Goal: Task Accomplishment & Management: Manage account settings

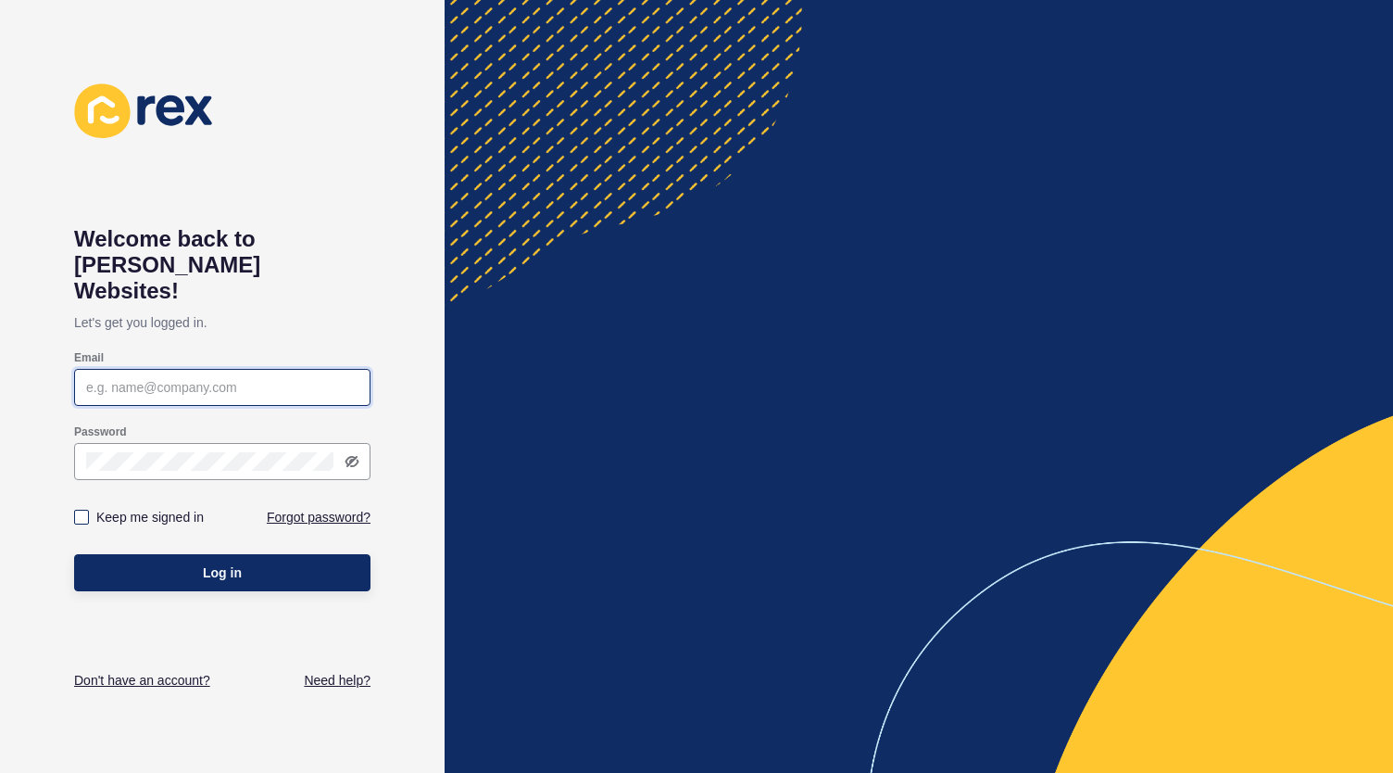
type input "[PERSON_NAME][EMAIL_ADDRESS][DOMAIN_NAME]"
click at [81, 510] on label at bounding box center [81, 517] width 15 height 15
click at [81, 511] on input "Keep me signed in" at bounding box center [84, 517] width 12 height 12
checkbox input "true"
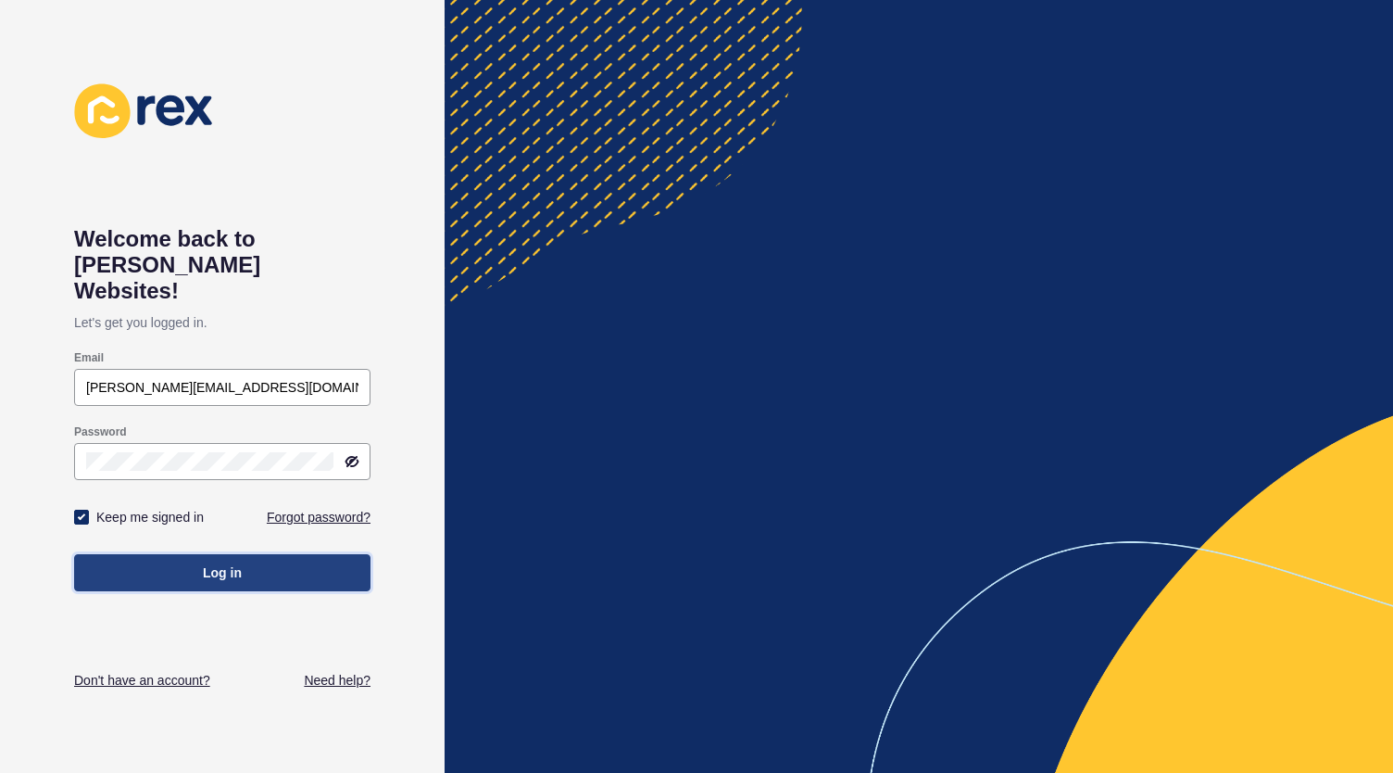
click at [208, 563] on span "Log in" at bounding box center [222, 572] width 39 height 19
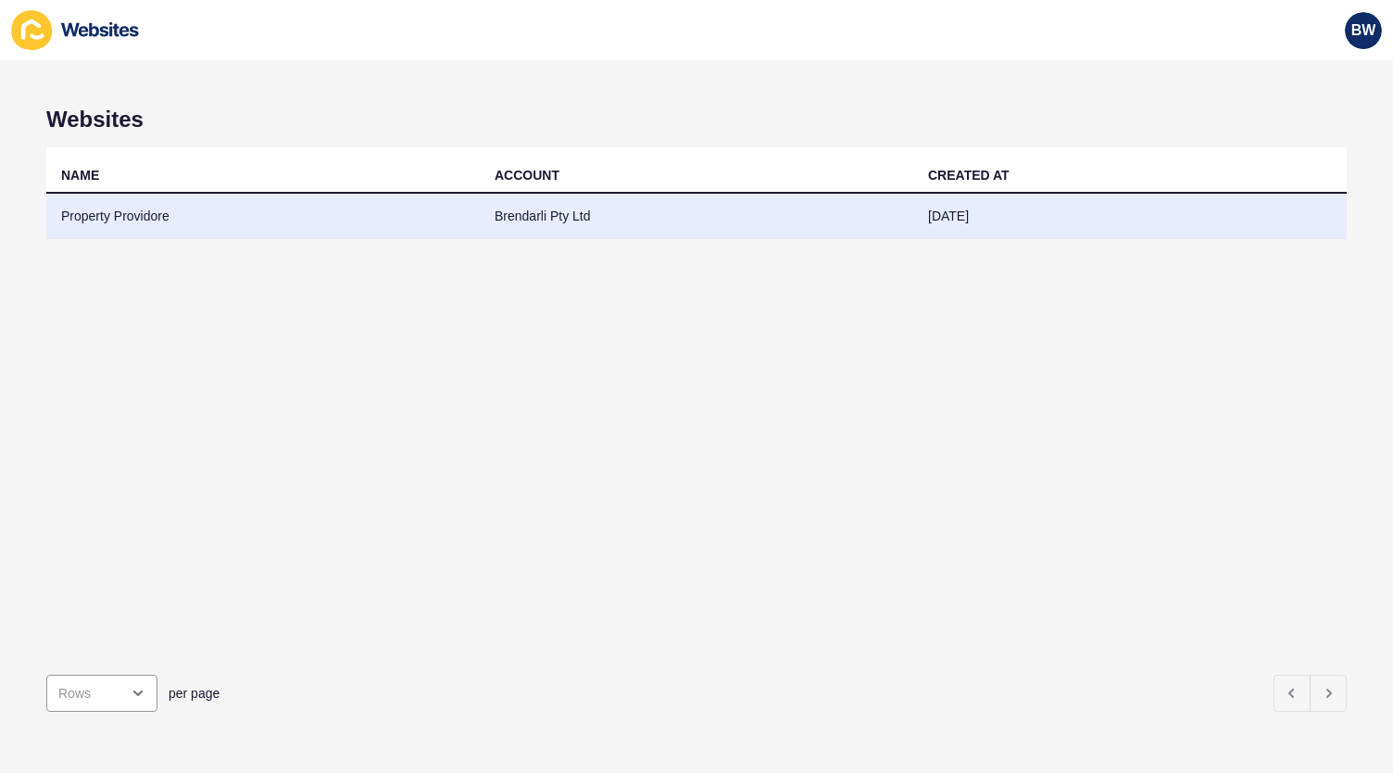
click at [152, 212] on td "Property Providore" at bounding box center [263, 216] width 434 height 45
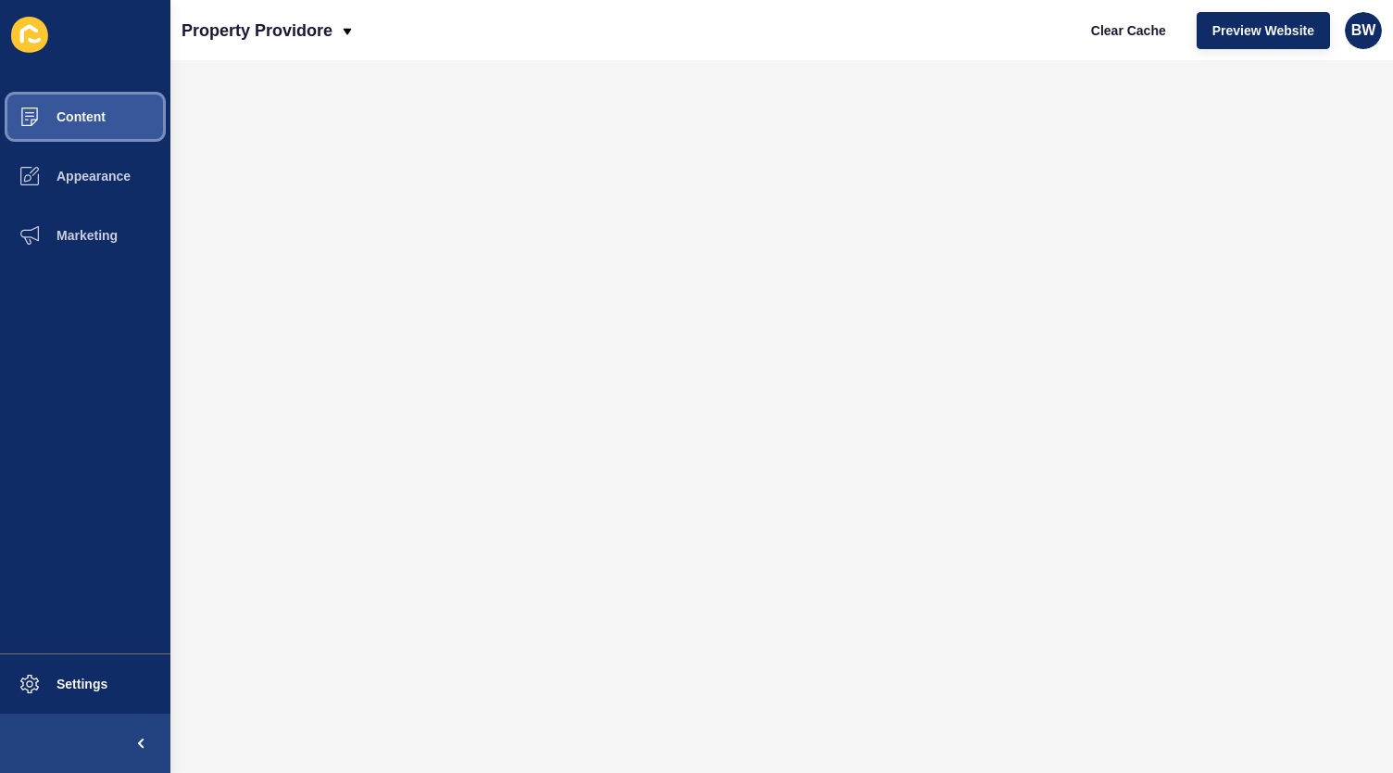
click at [115, 120] on button "Content" at bounding box center [85, 116] width 170 height 59
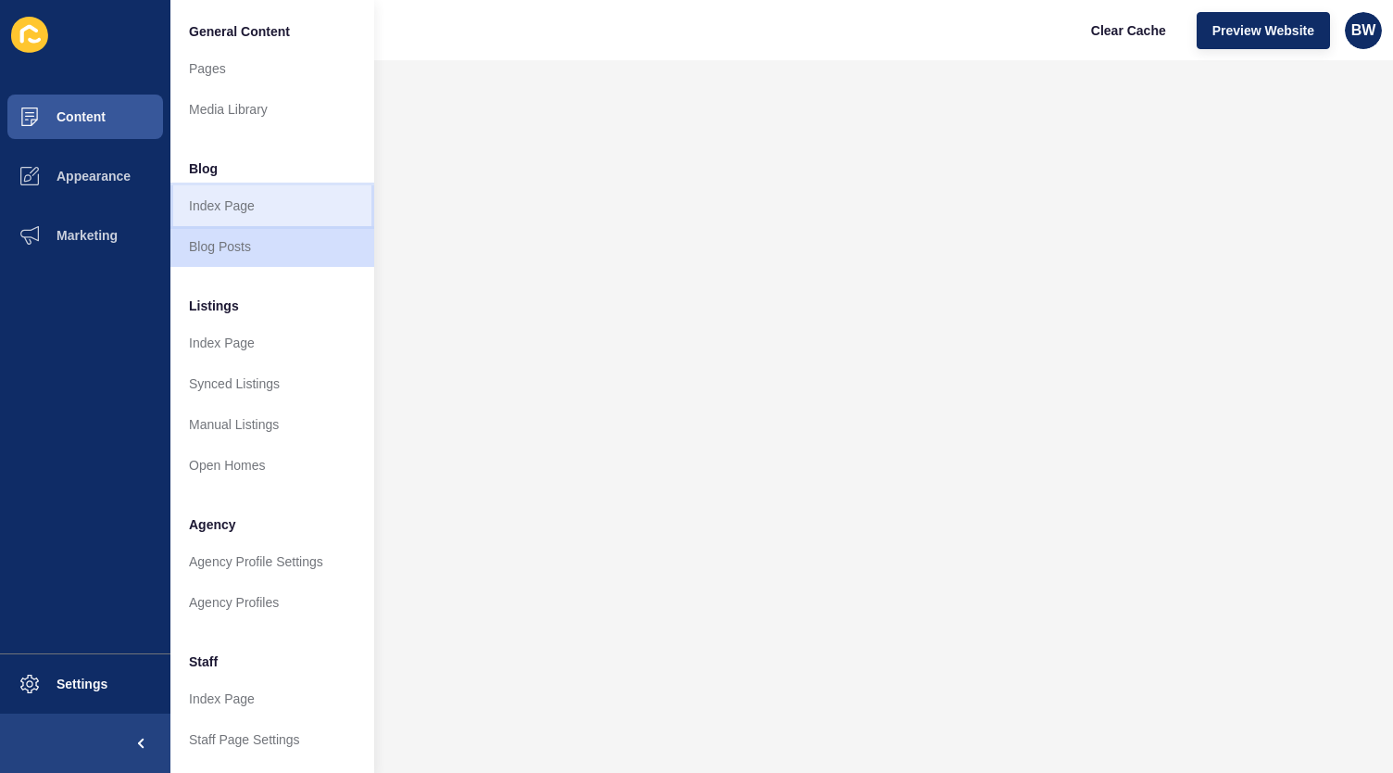
click at [248, 203] on link "Index Page" at bounding box center [272, 205] width 204 height 41
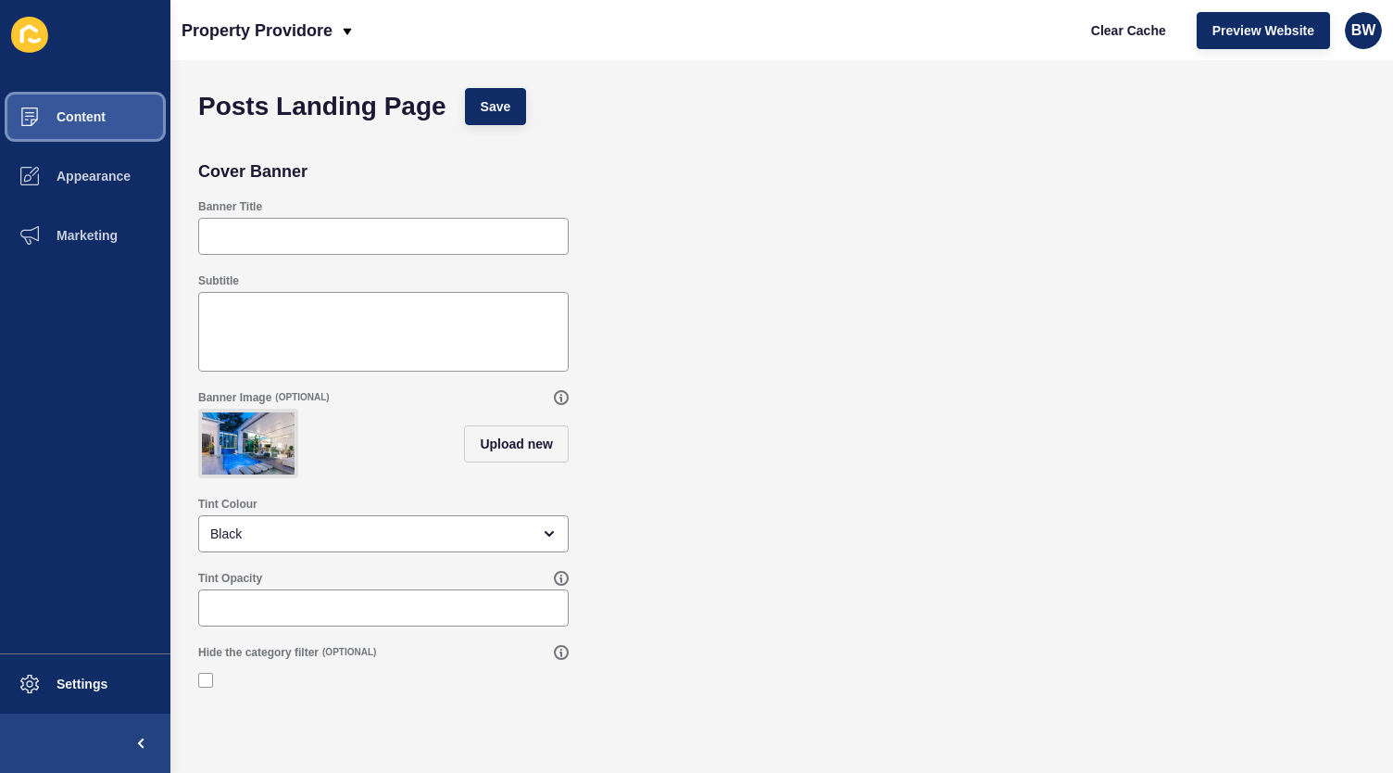
click at [102, 120] on span "Content" at bounding box center [51, 116] width 108 height 15
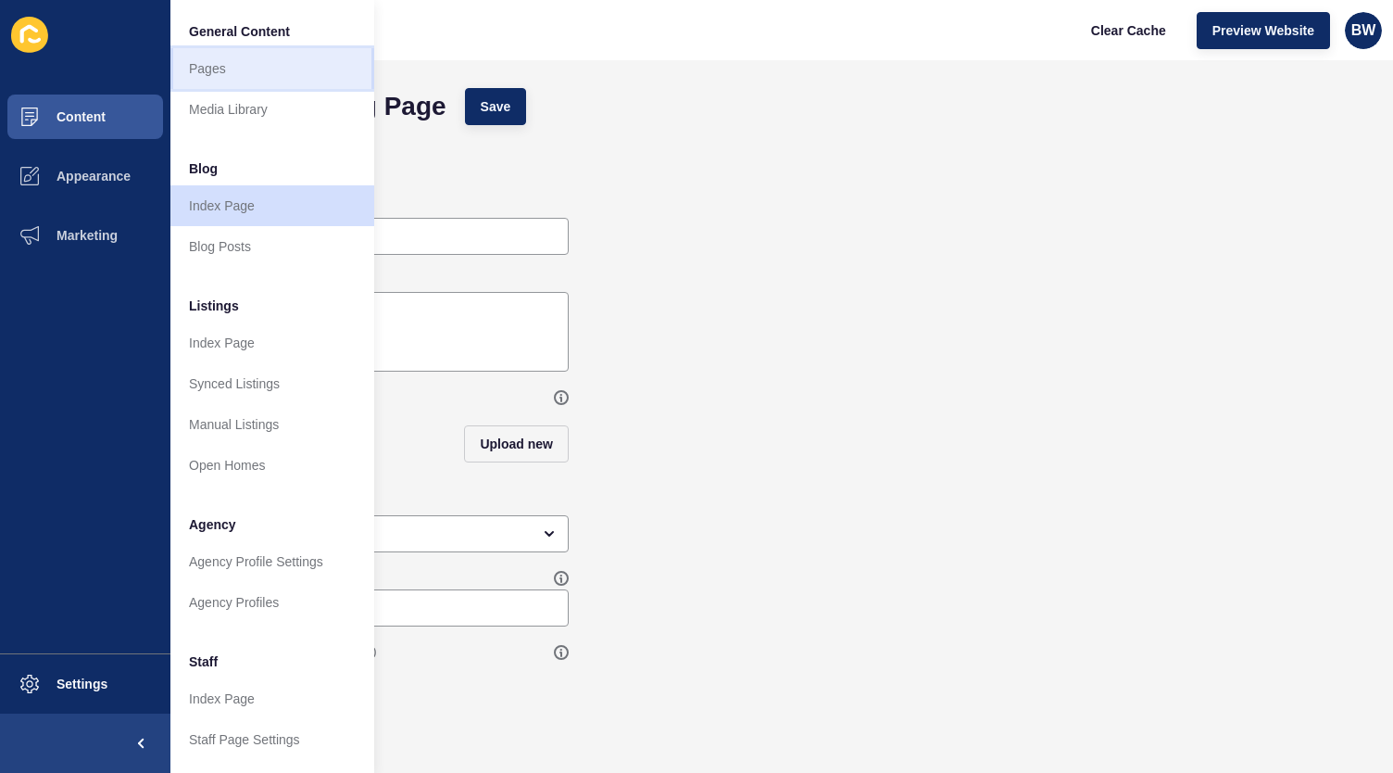
click at [243, 69] on link "Pages" at bounding box center [272, 68] width 204 height 41
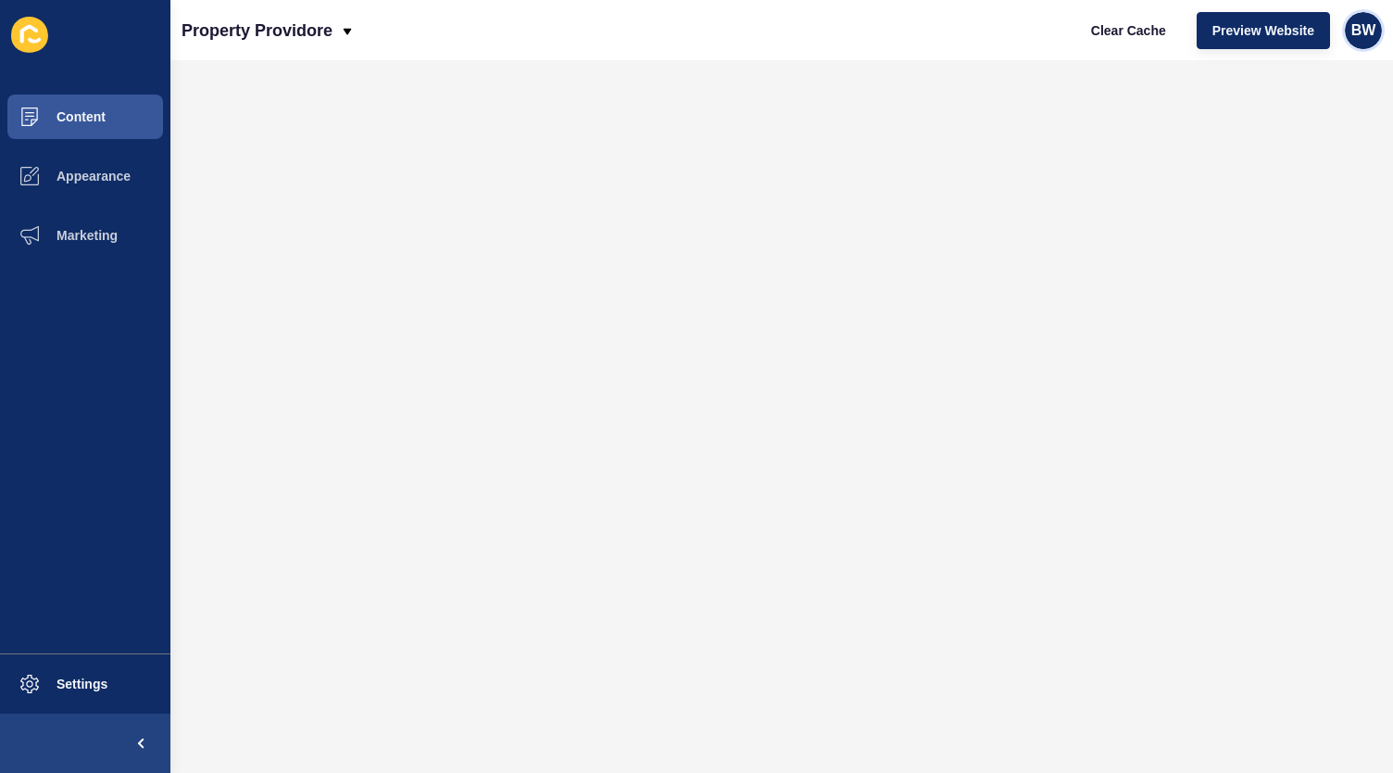
click at [1362, 34] on span "BW" at bounding box center [1364, 30] width 25 height 19
click at [1314, 162] on link "Logout" at bounding box center [1310, 154] width 136 height 41
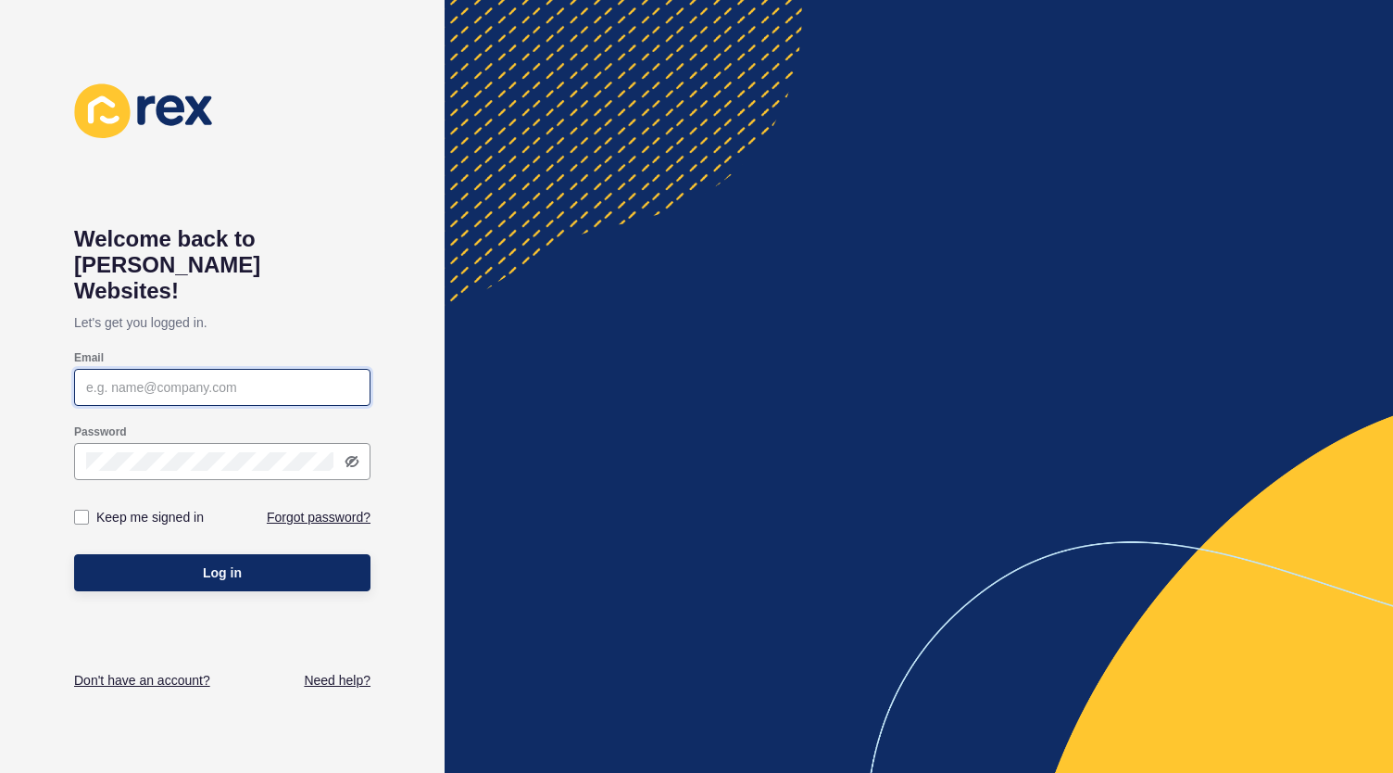
type input "[PERSON_NAME][EMAIL_ADDRESS][DOMAIN_NAME]"
